Goal: Find specific page/section: Find specific page/section

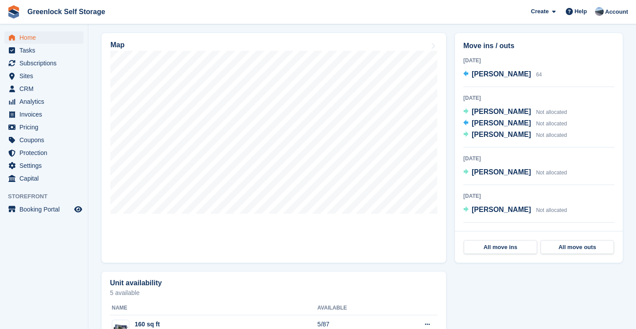
scroll to position [248, 0]
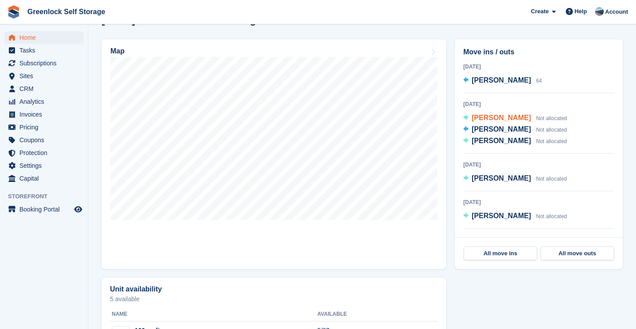
click at [487, 116] on span "[PERSON_NAME]" at bounding box center [501, 118] width 59 height 8
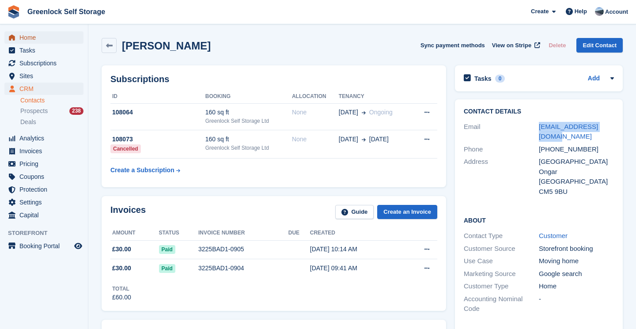
click at [26, 34] on span "Home" at bounding box center [45, 37] width 53 height 12
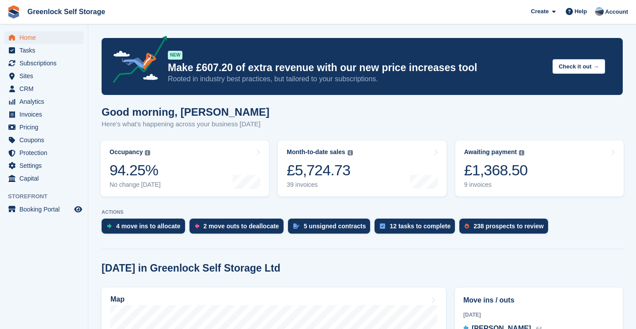
scroll to position [202, 0]
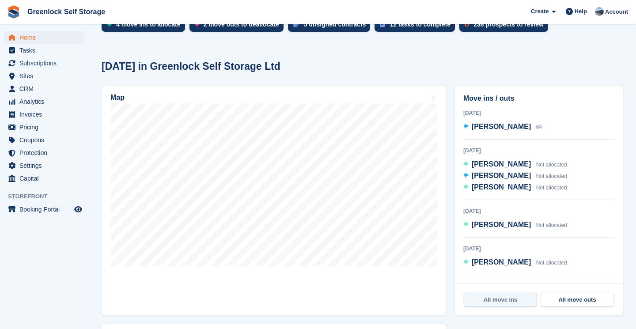
click at [510, 301] on link "All move ins" at bounding box center [500, 300] width 73 height 14
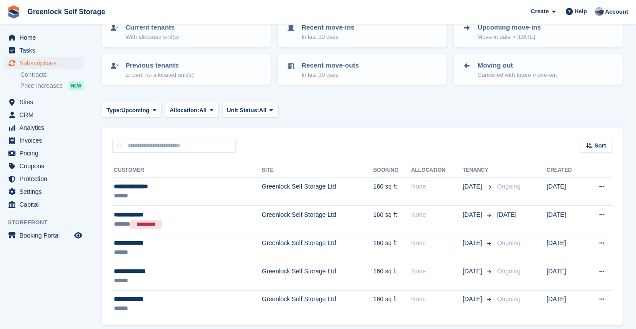
scroll to position [101, 0]
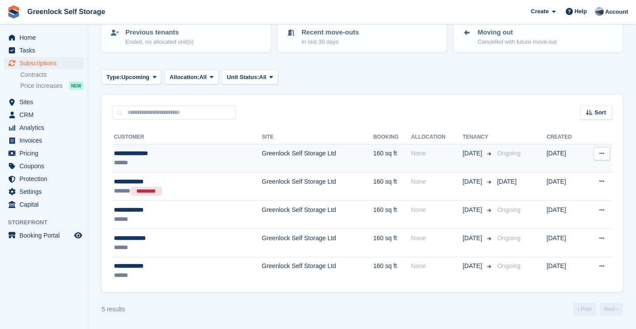
click at [131, 155] on div "**********" at bounding box center [163, 153] width 98 height 9
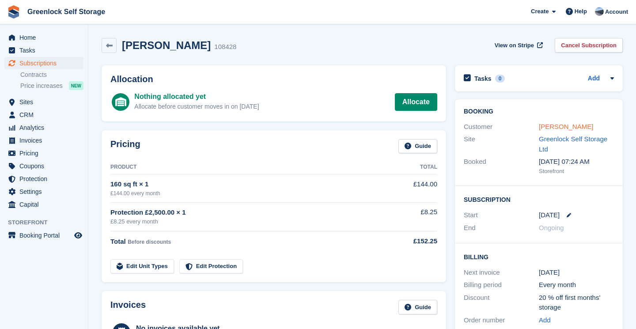
click at [558, 128] on link "[PERSON_NAME]" at bounding box center [566, 127] width 54 height 8
